Goal: Feedback & Contribution: Submit feedback/report problem

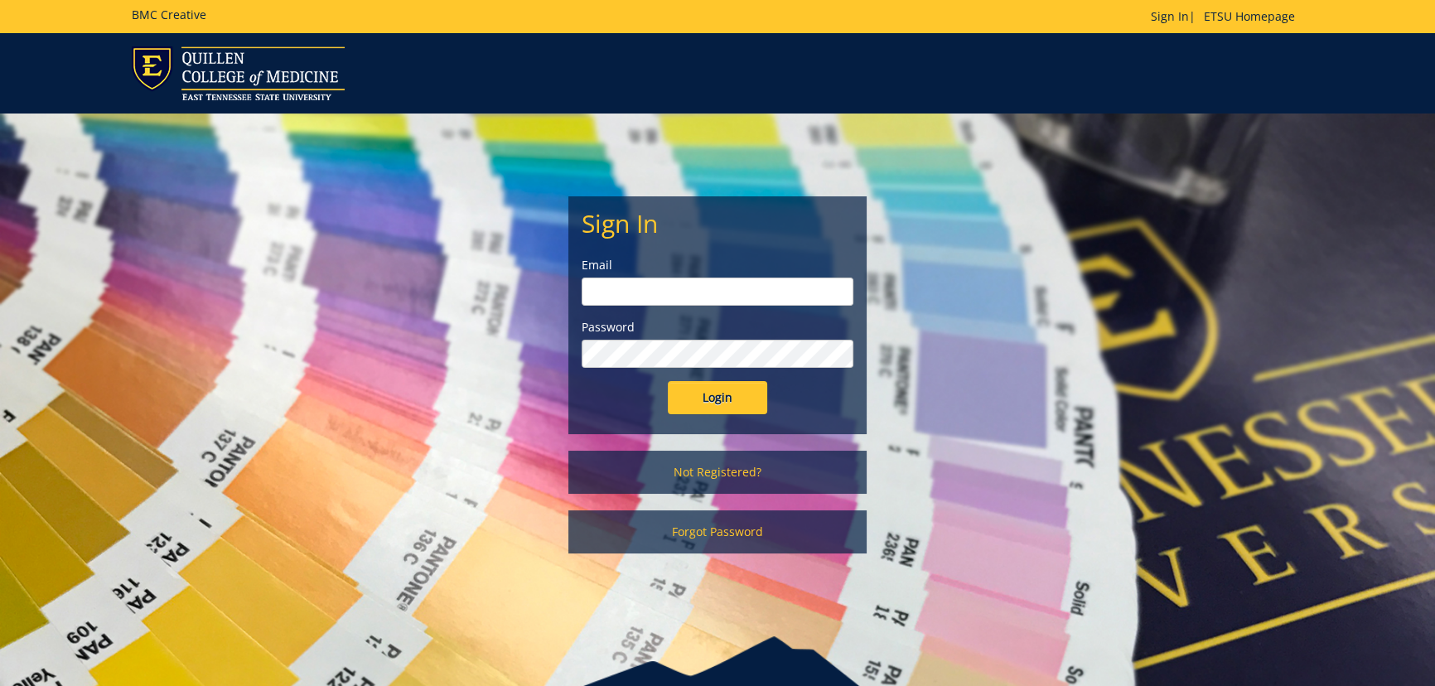
type input "[EMAIL_ADDRESS][DOMAIN_NAME]"
click at [693, 402] on input "Login" at bounding box center [717, 397] width 99 height 33
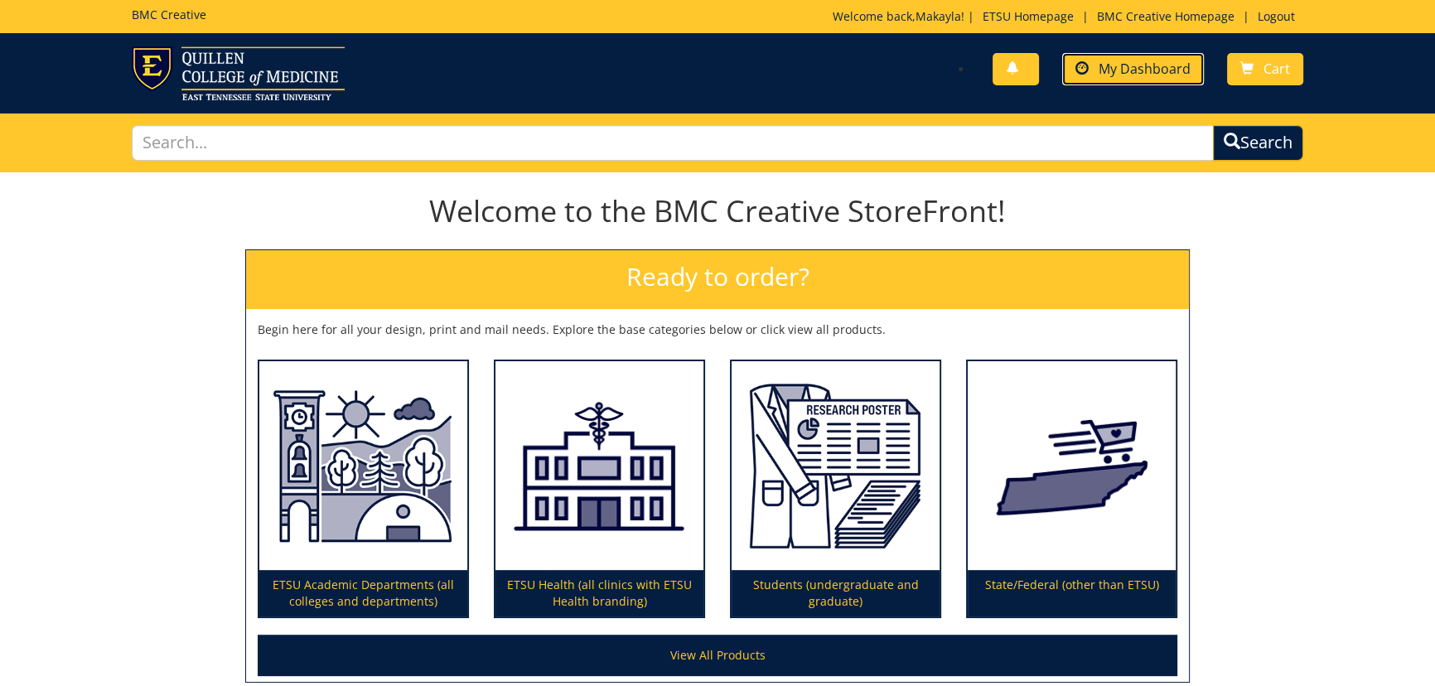
click at [1120, 66] on span "My Dashboard" at bounding box center [1145, 69] width 92 height 18
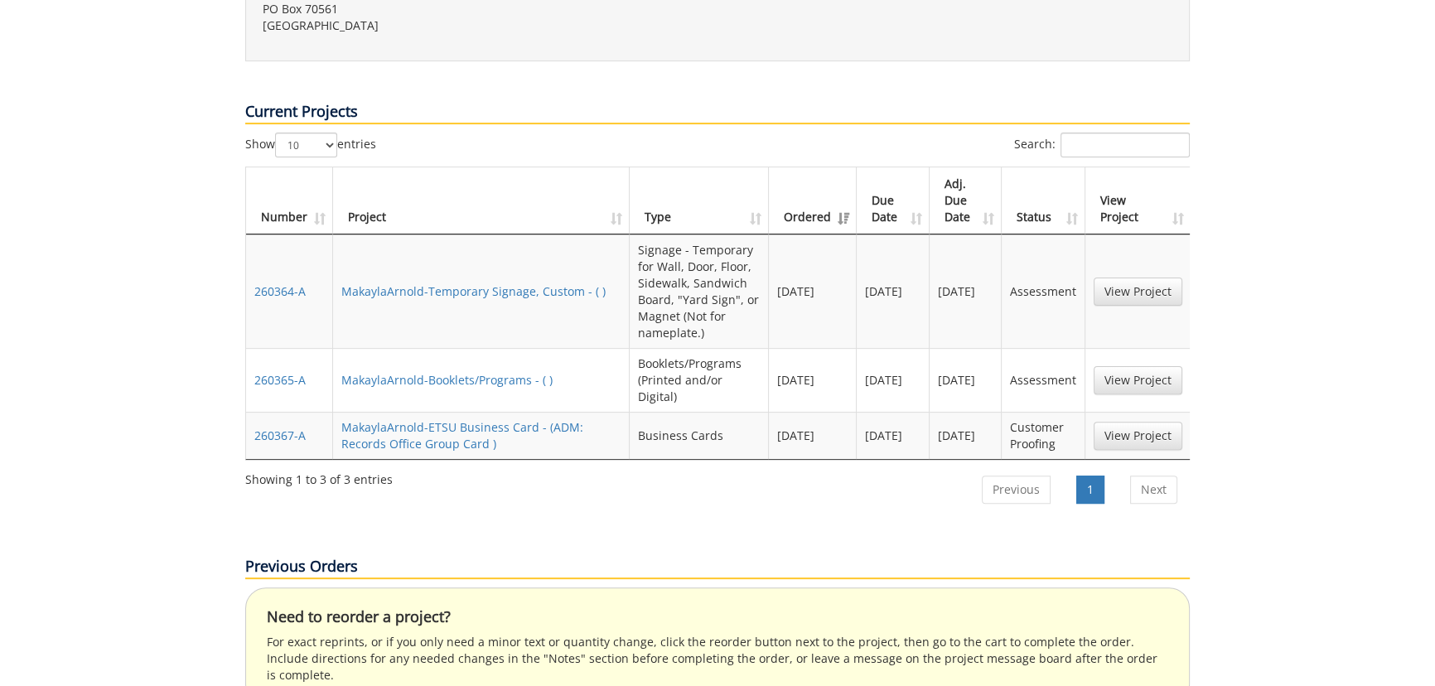
scroll to position [678, 0]
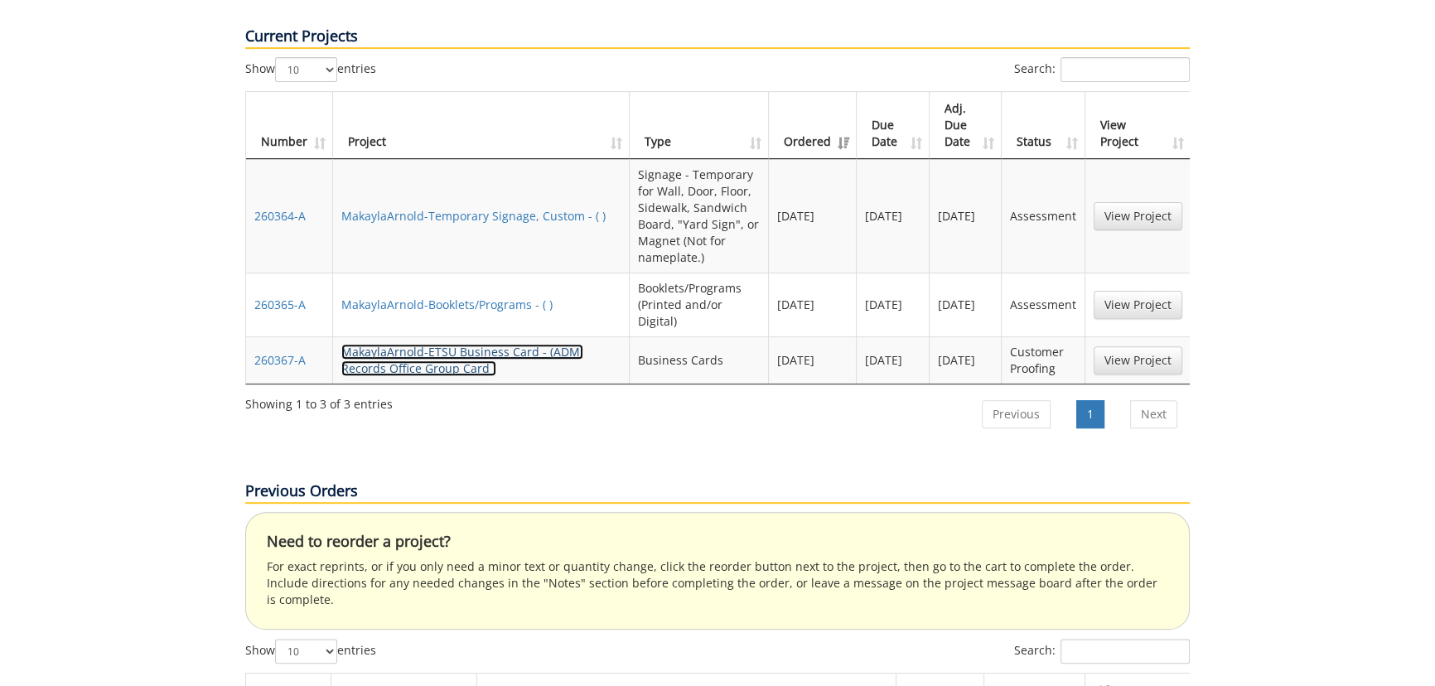
click at [460, 344] on link "MakaylaArnold-ETSU Business Card - (ADM: Records Office Group Card )" at bounding box center [462, 360] width 242 height 32
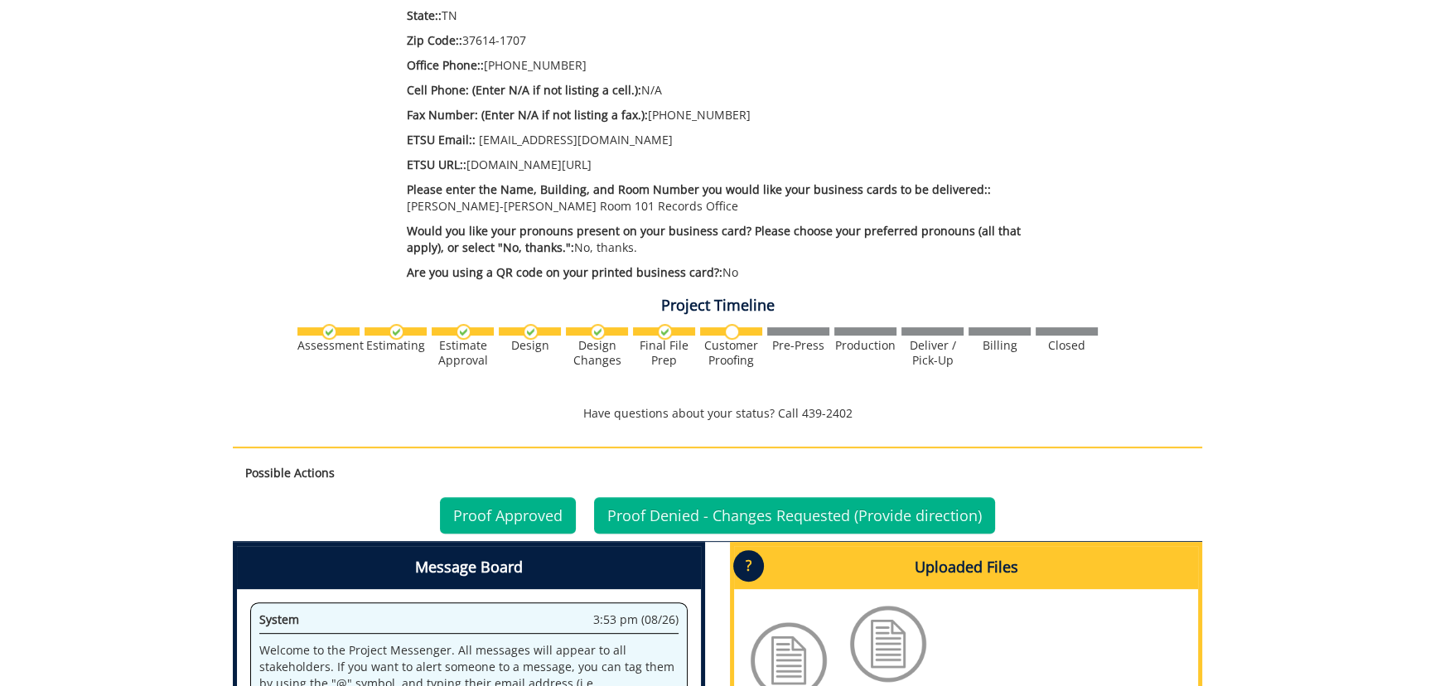
scroll to position [1054, 0]
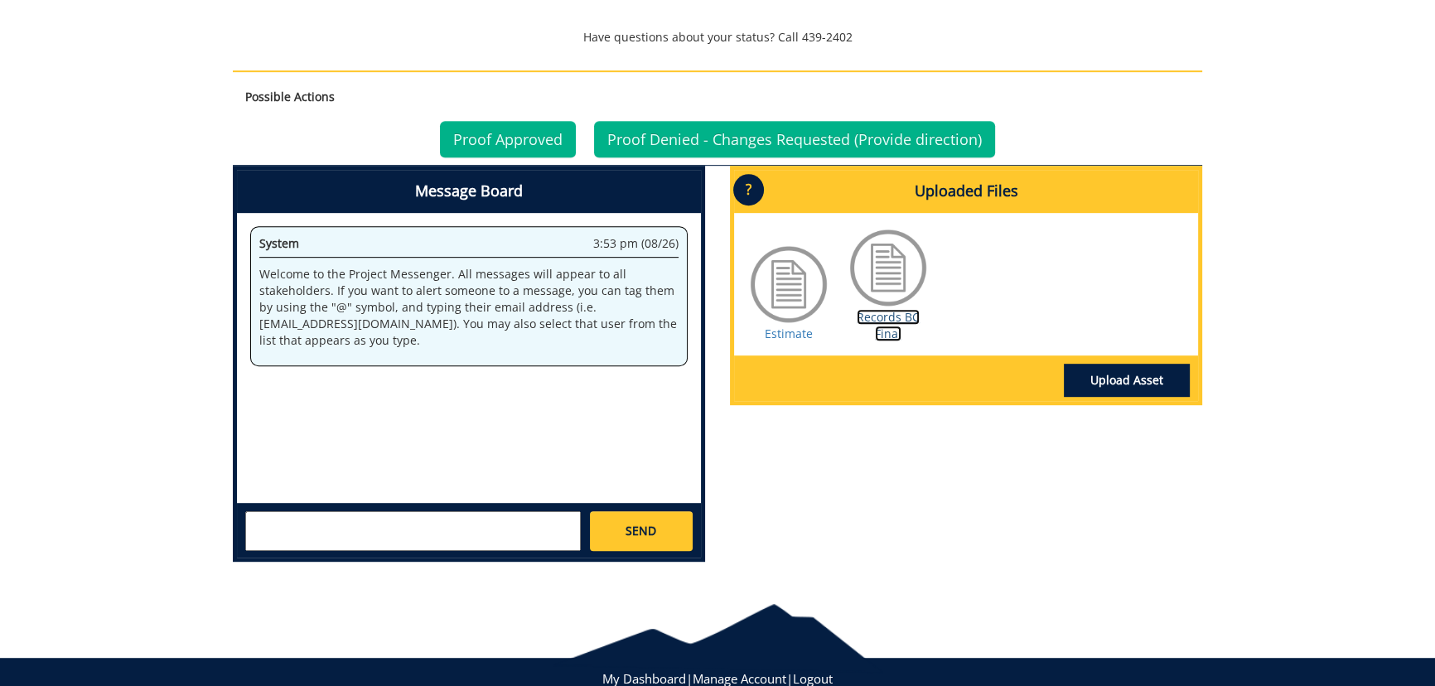
click at [879, 319] on link "Records BC Final" at bounding box center [888, 325] width 63 height 32
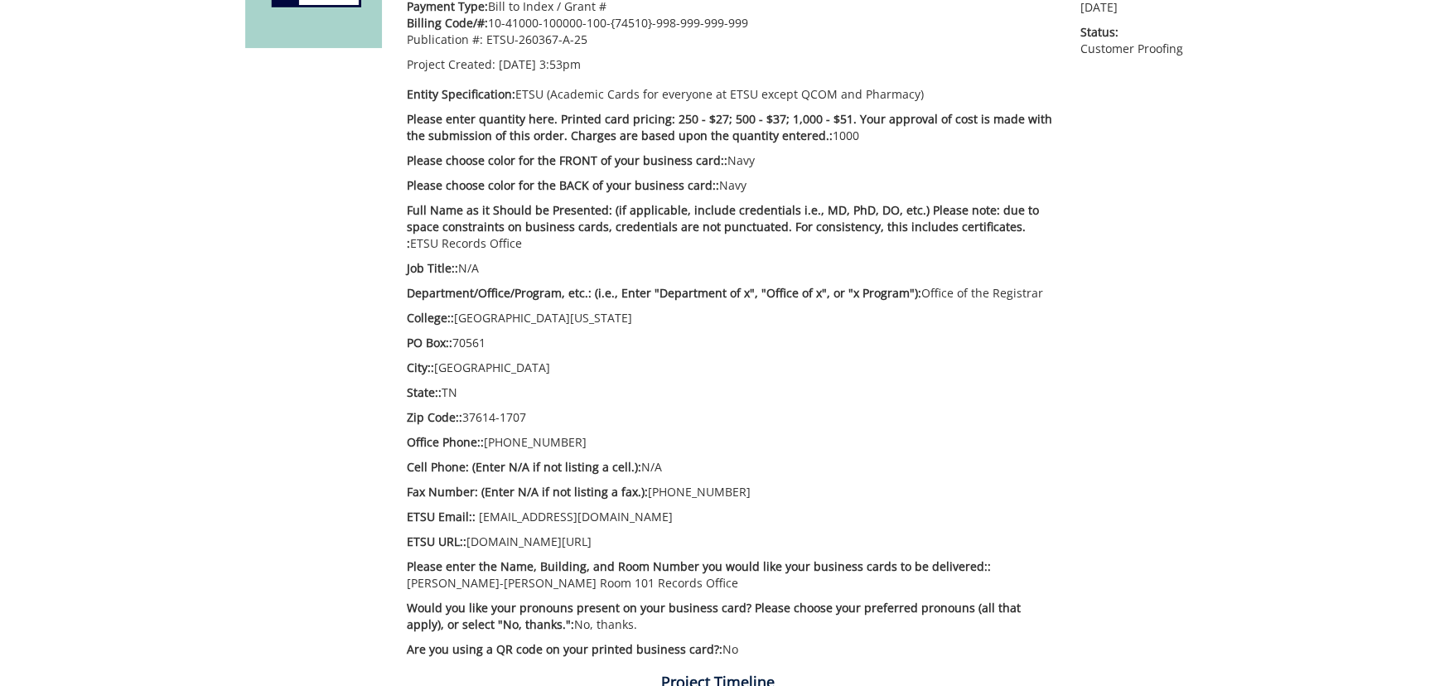
scroll to position [978, 0]
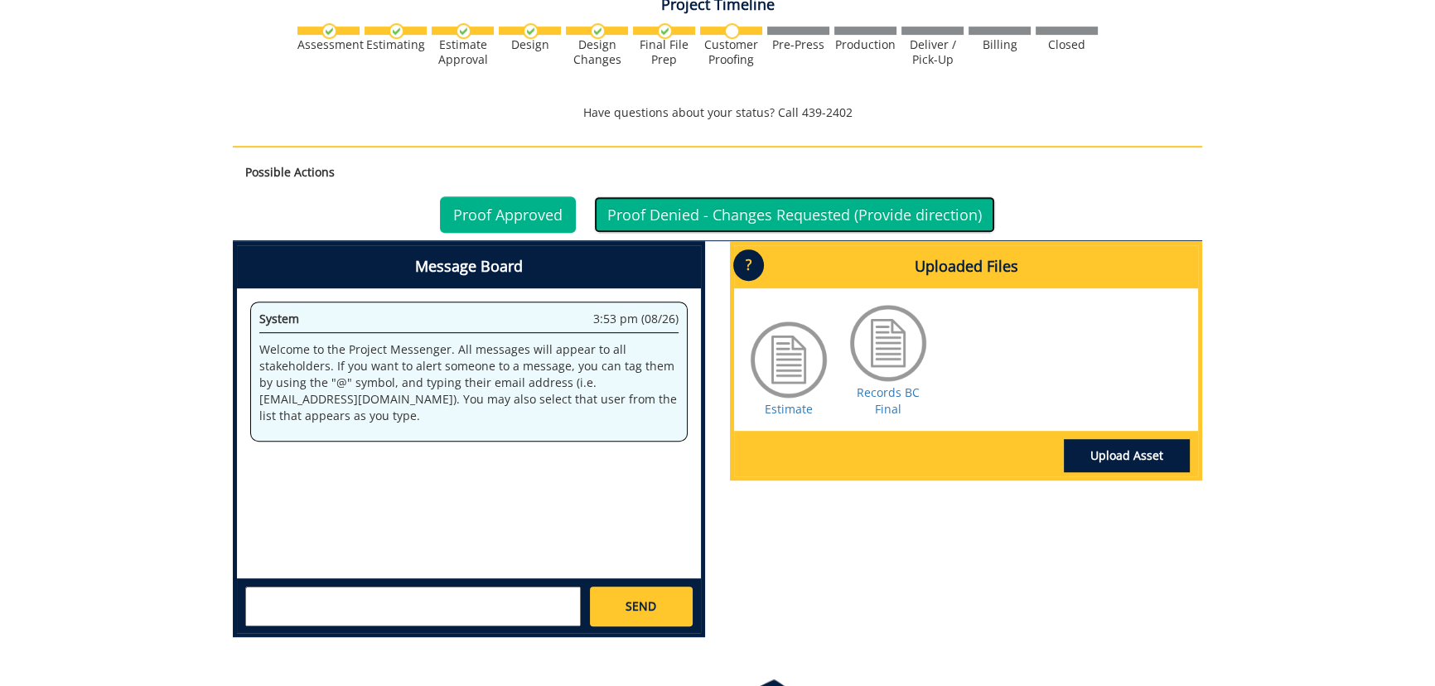
click at [819, 217] on link "Proof Denied - Changes Requested (Provide direction)" at bounding box center [794, 214] width 401 height 36
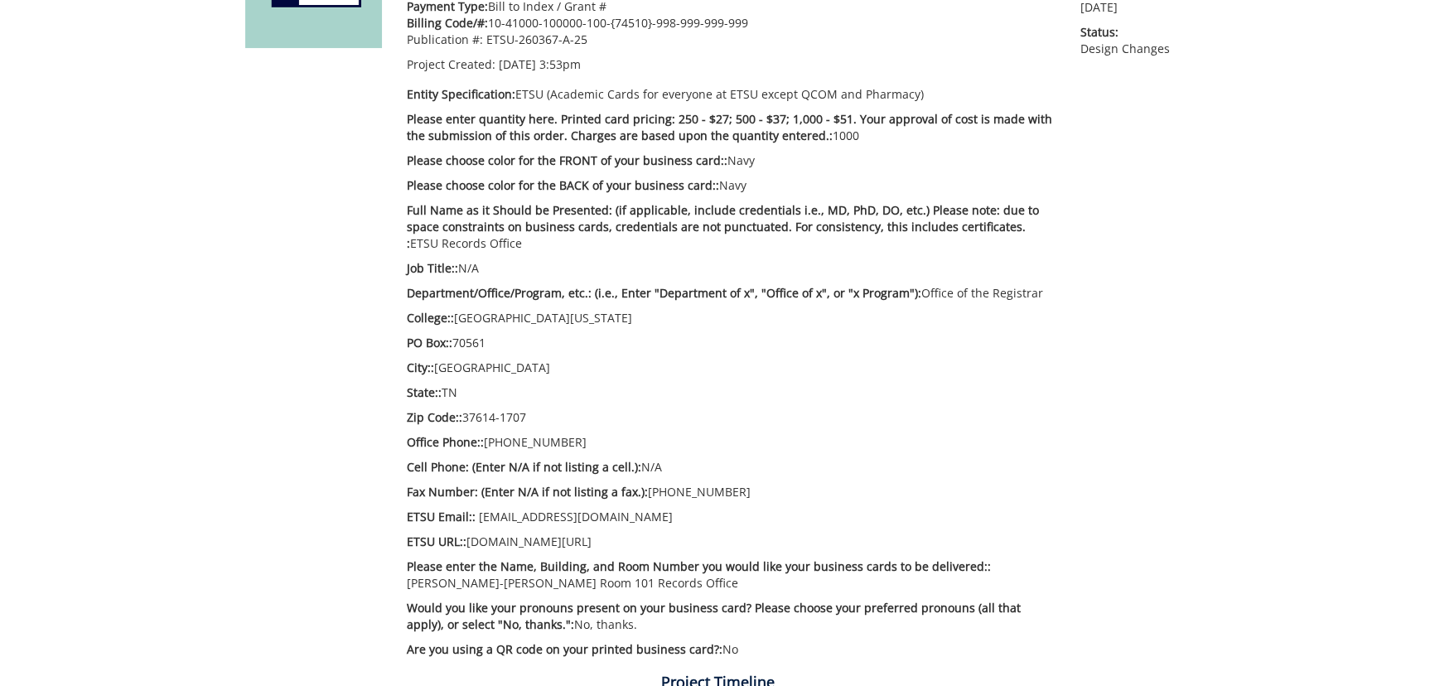
scroll to position [1026, 0]
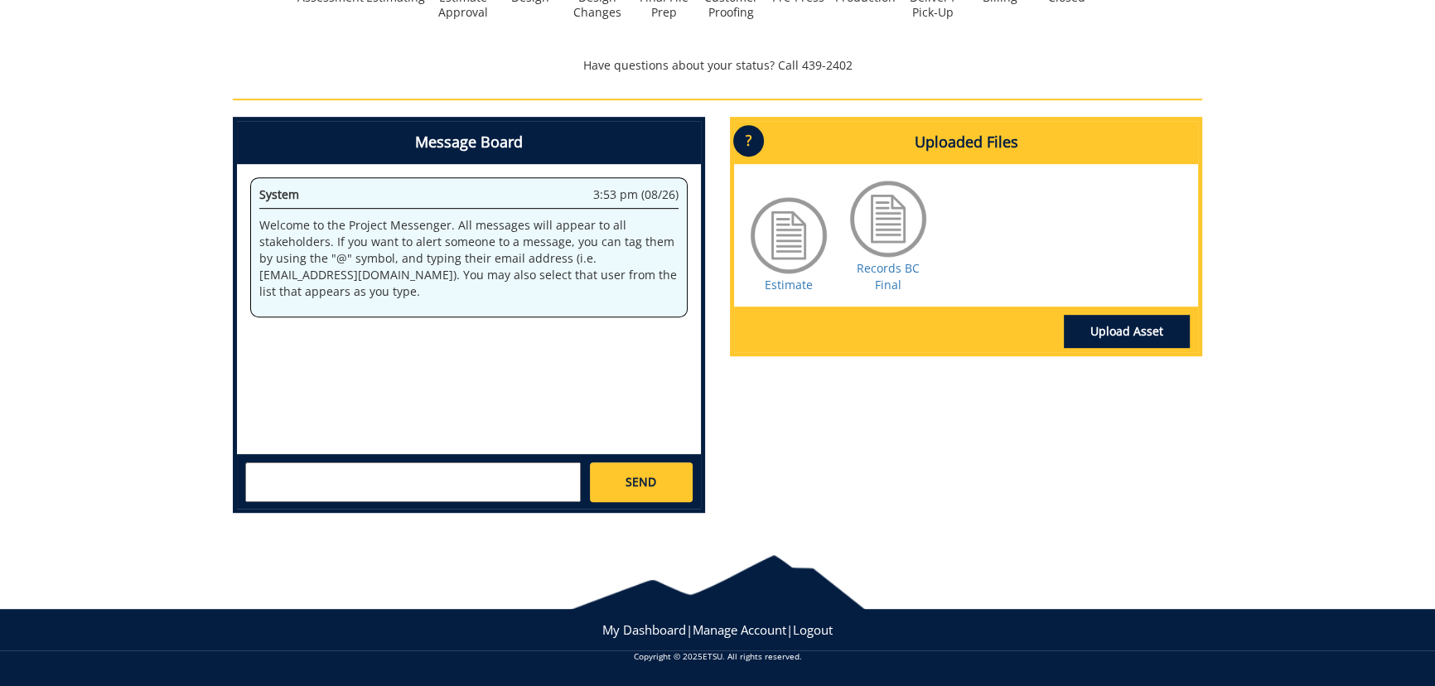
click at [377, 477] on textarea at bounding box center [413, 482] width 336 height 40
click at [514, 471] on textarea "Hello! Could you please add the office location, as well? Burgin Dossett Hall, …" at bounding box center [413, 482] width 336 height 40
click at [438, 490] on textarea "Hello! Could you please also add the office location? Burgin Dossett Hall, 1st …" at bounding box center [413, 482] width 336 height 40
type textarea "Hello! Could you please also add the office location? Burgin Dossett Hall, 1st …"
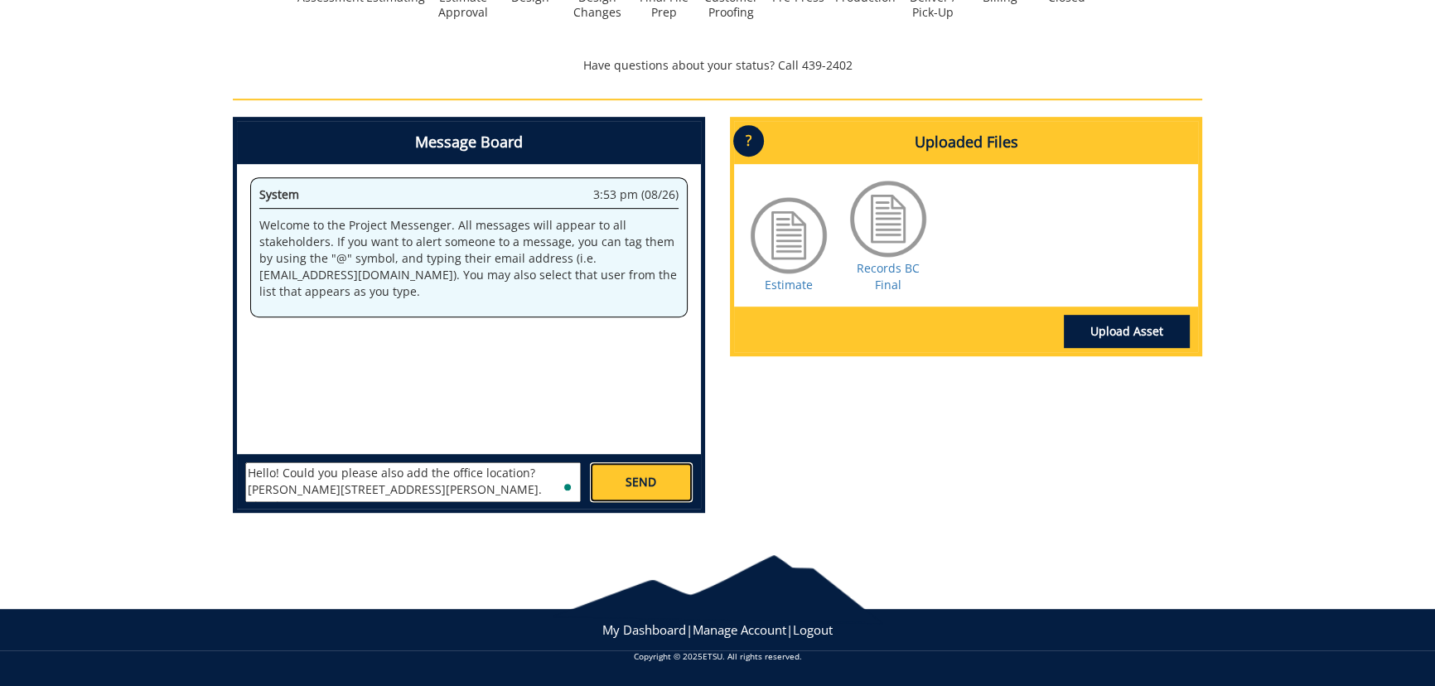
click at [675, 488] on link "SEND" at bounding box center [641, 482] width 103 height 40
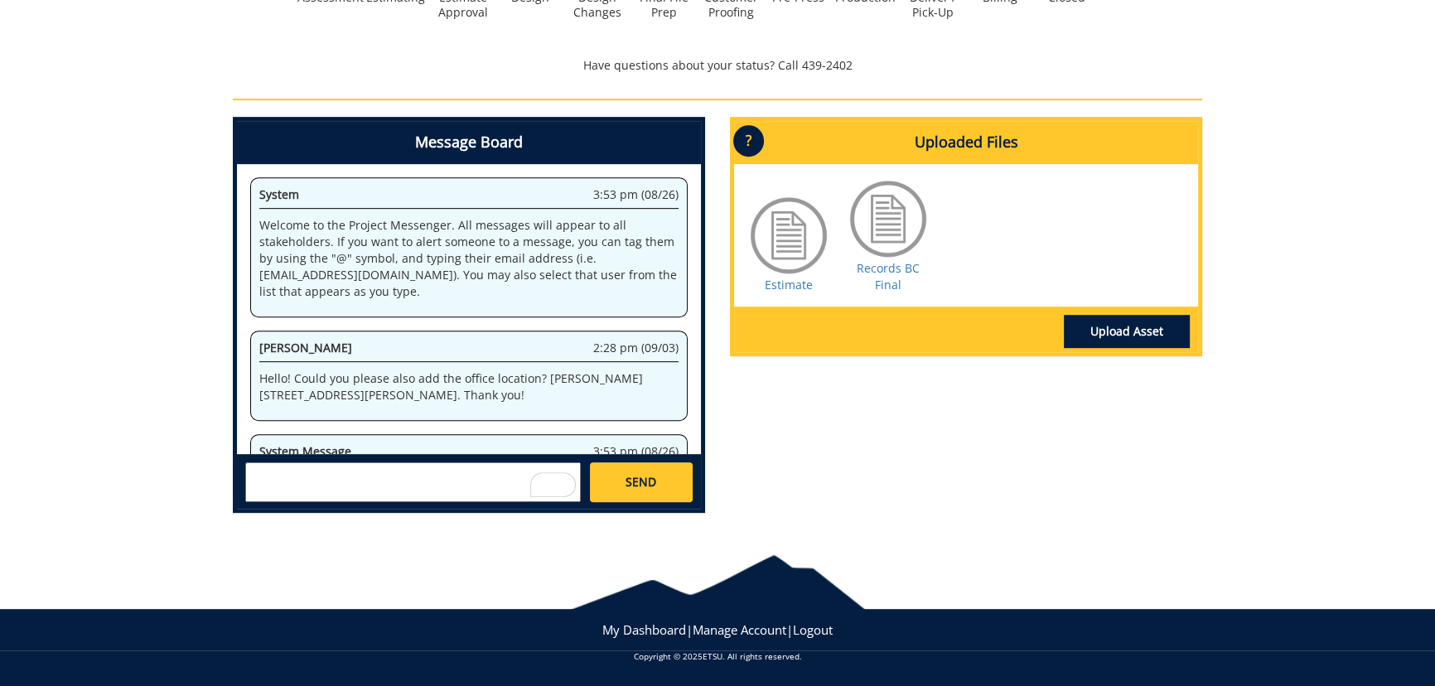
scroll to position [235, 0]
